Goal: Check status: Check status

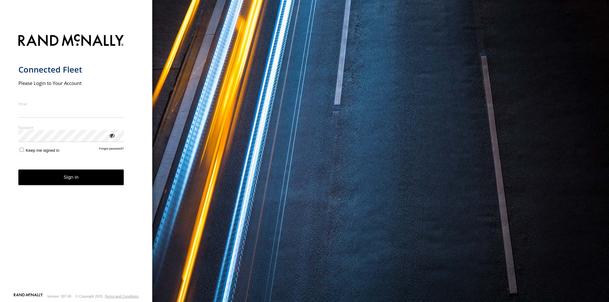
type input "**********"
click at [63, 183] on button "Sign in" at bounding box center [71, 178] width 106 height 16
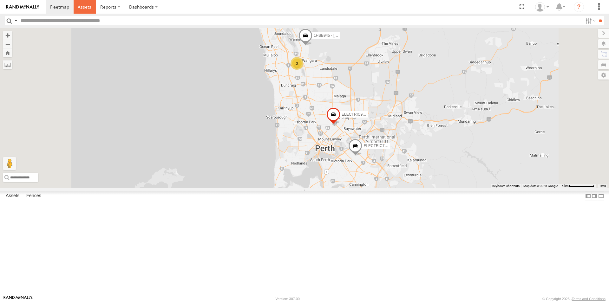
click at [87, 6] on span at bounding box center [85, 7] width 14 height 6
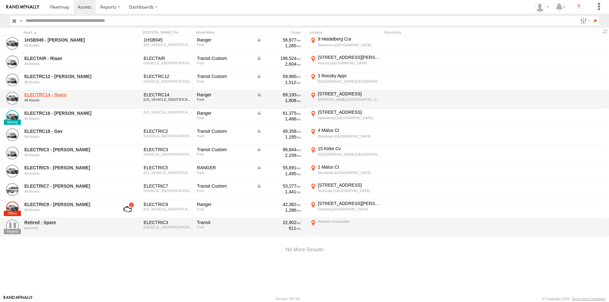
click at [48, 94] on link "ELECTRC14 - Spare" at bounding box center [67, 95] width 87 height 6
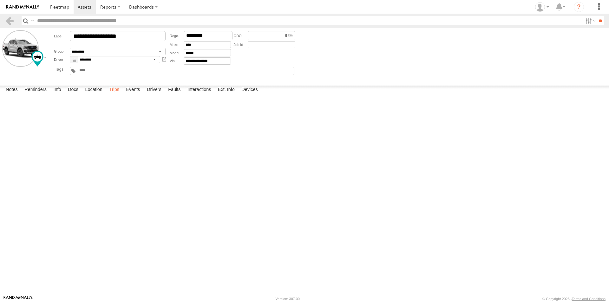
click at [116, 95] on label "Trips" at bounding box center [114, 90] width 16 height 9
click at [88, 5] on span at bounding box center [85, 7] width 14 height 6
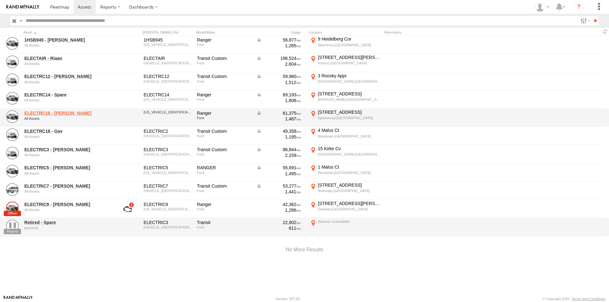
click at [55, 112] on link "ELECTRC16 - Johnny" at bounding box center [67, 113] width 87 height 6
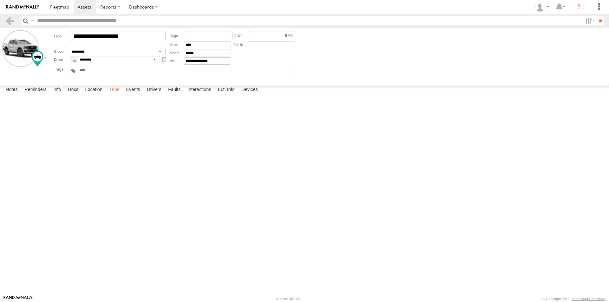
click at [115, 95] on label "Trips" at bounding box center [114, 90] width 16 height 9
click at [0, 0] on div "248 Rockingham Rd" at bounding box center [0, 0] width 0 height 0
click at [0, 0] on button "Satellite" at bounding box center [0, 0] width 0 height 0
drag, startPoint x: 215, startPoint y: 142, endPoint x: 222, endPoint y: 197, distance: 55.6
click at [0, 0] on div at bounding box center [0, 0] width 0 height 0
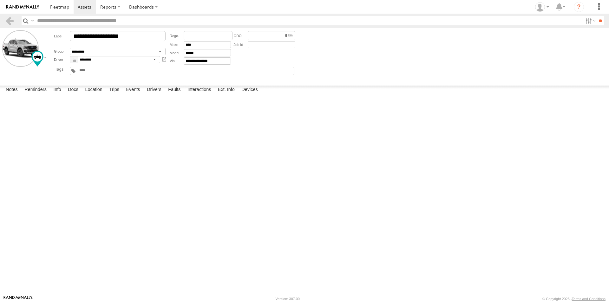
drag, startPoint x: 189, startPoint y: 125, endPoint x: 226, endPoint y: 228, distance: 109.0
click at [0, 0] on div at bounding box center [0, 0] width 0 height 0
drag, startPoint x: 37, startPoint y: 115, endPoint x: 268, endPoint y: 147, distance: 232.8
click at [0, 0] on div "To activate drag with keyboard, press Alt + Enter. Once in keyboard drag state,…" at bounding box center [0, 0] width 0 height 0
click at [0, 0] on div "Map" at bounding box center [0, 0] width 0 height 0
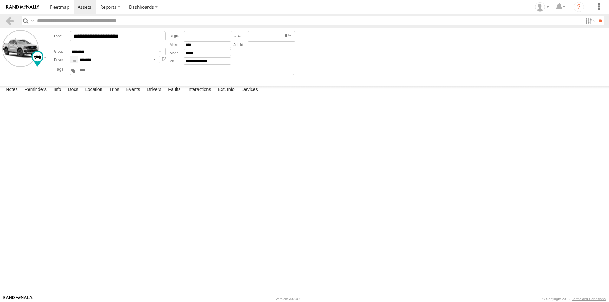
drag, startPoint x: 286, startPoint y: 219, endPoint x: 582, endPoint y: 192, distance: 297.1
click at [0, 0] on div "Location Details × ← Move left → Move right ↑ Move up ↓ Move down + Zoom in - Z…" at bounding box center [0, 0] width 0 height 0
click at [0, 0] on div "Location Details" at bounding box center [0, 0] width 0 height 0
click at [0, 0] on label "×" at bounding box center [0, 0] width 0 height 0
click at [84, 8] on span at bounding box center [85, 7] width 14 height 6
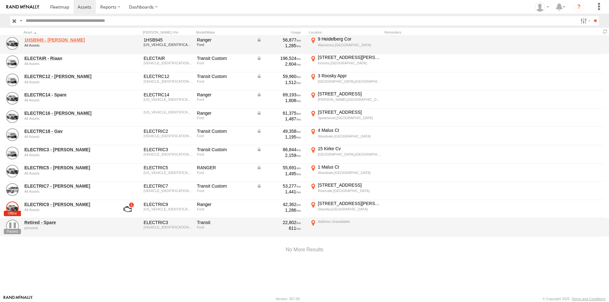
click at [44, 41] on link "1HSB945 - Ben" at bounding box center [67, 40] width 87 height 6
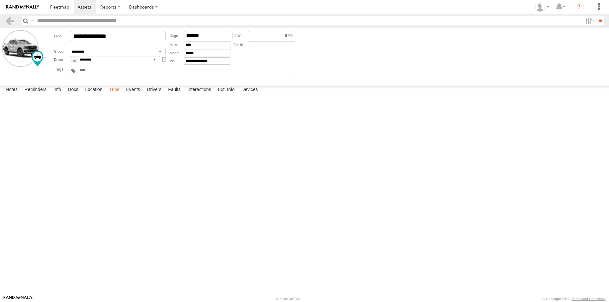
click at [115, 95] on label "Trips" at bounding box center [114, 90] width 16 height 9
